Goal: Navigation & Orientation: Find specific page/section

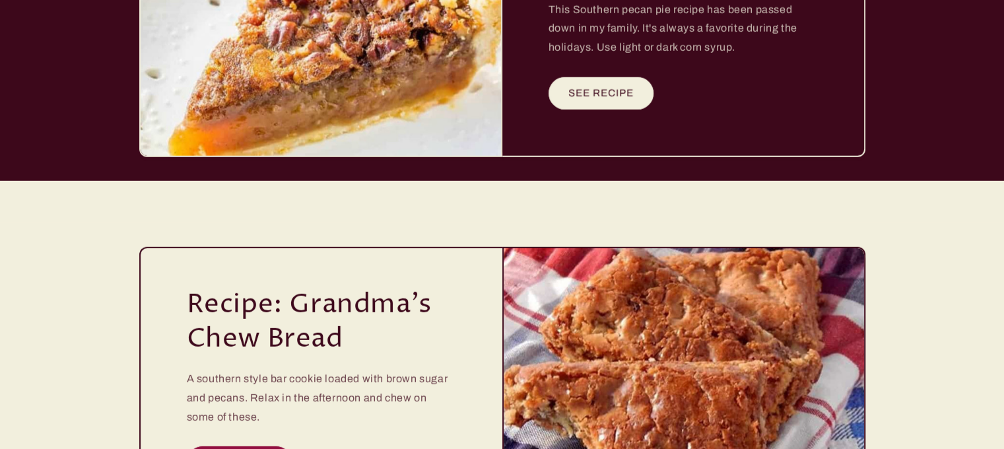
scroll to position [3855, 0]
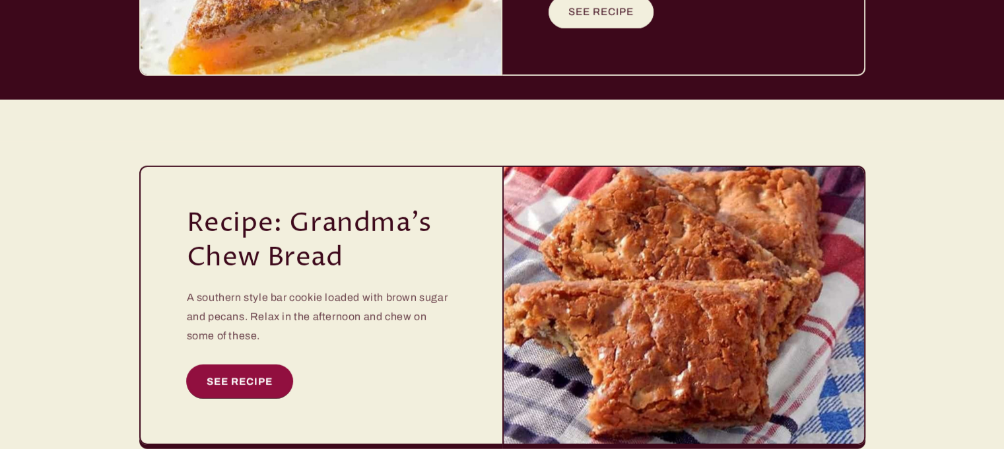
click at [238, 365] on link "SEE RECIPE" at bounding box center [240, 381] width 106 height 32
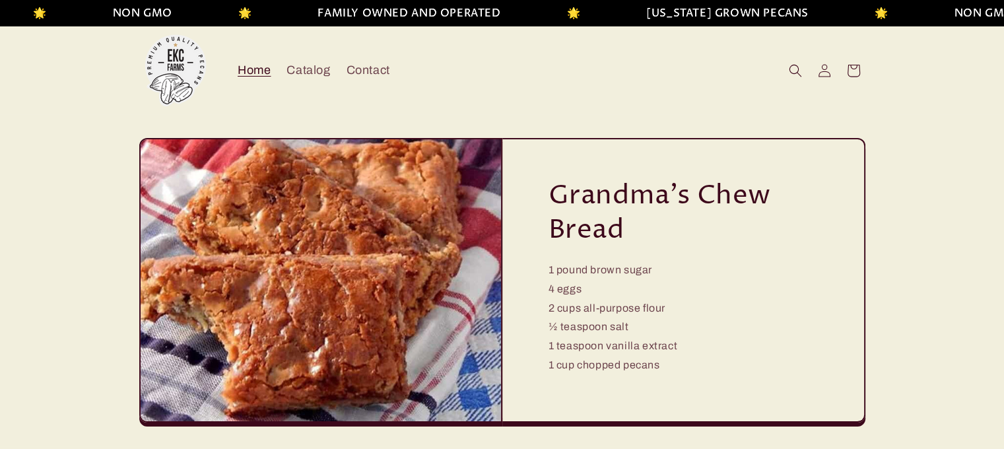
click at [255, 72] on span "Home" at bounding box center [254, 70] width 33 height 15
